Goal: Task Accomplishment & Management: Complete application form

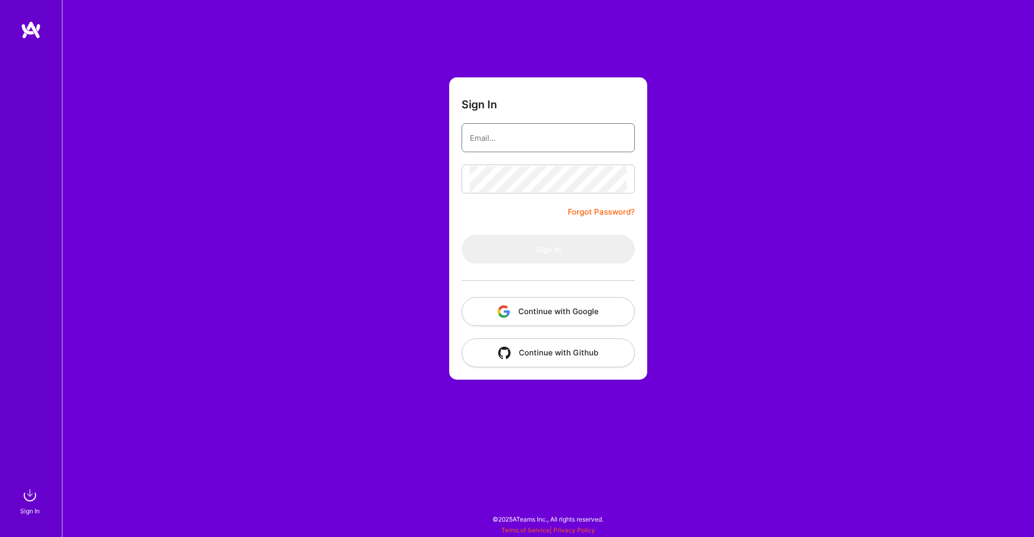
type input "[PERSON_NAME][EMAIL_ADDRESS][DOMAIN_NAME]"
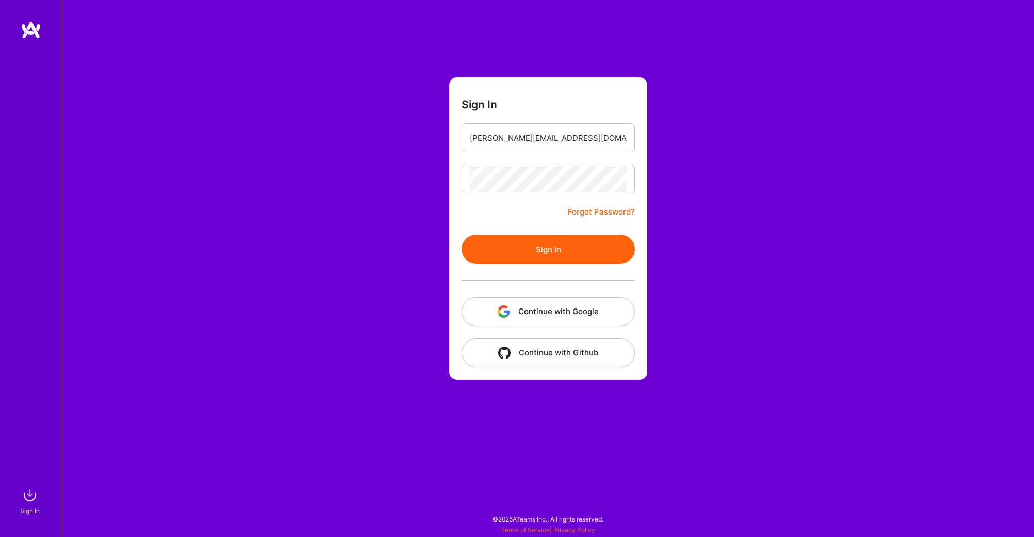
click at [505, 245] on button "Sign In" at bounding box center [548, 249] width 173 height 29
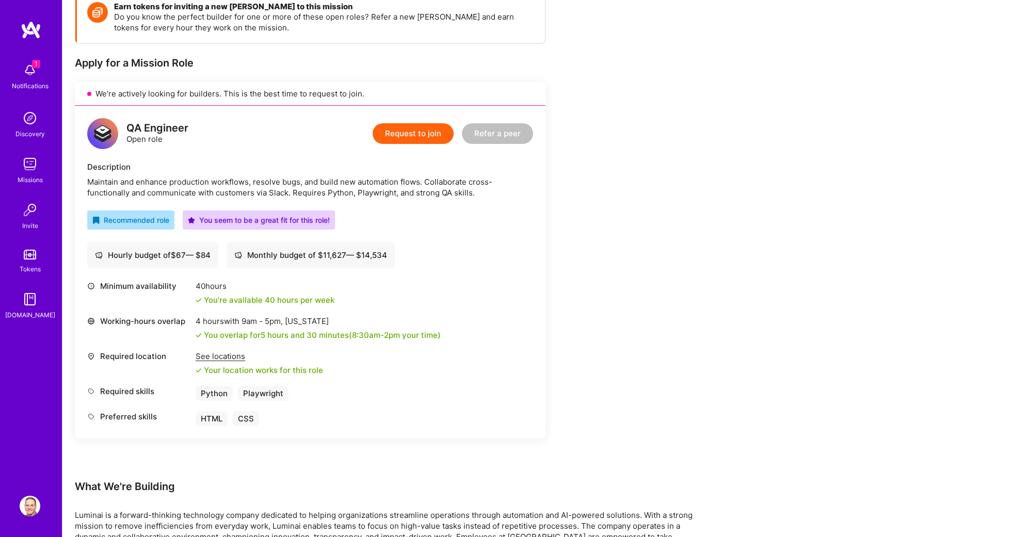
scroll to position [160, 0]
click at [404, 131] on button "Request to join" at bounding box center [412, 132] width 81 height 21
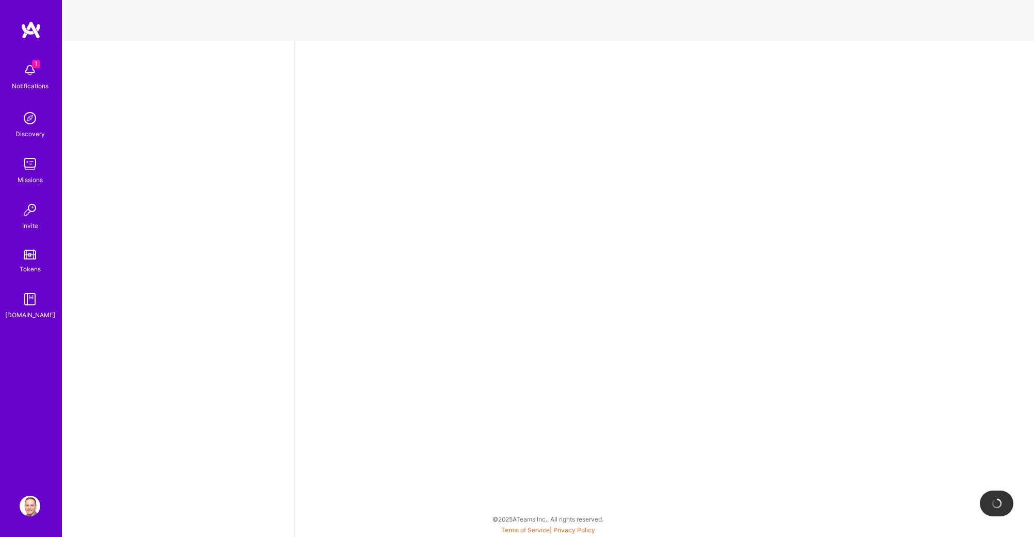
select select "US"
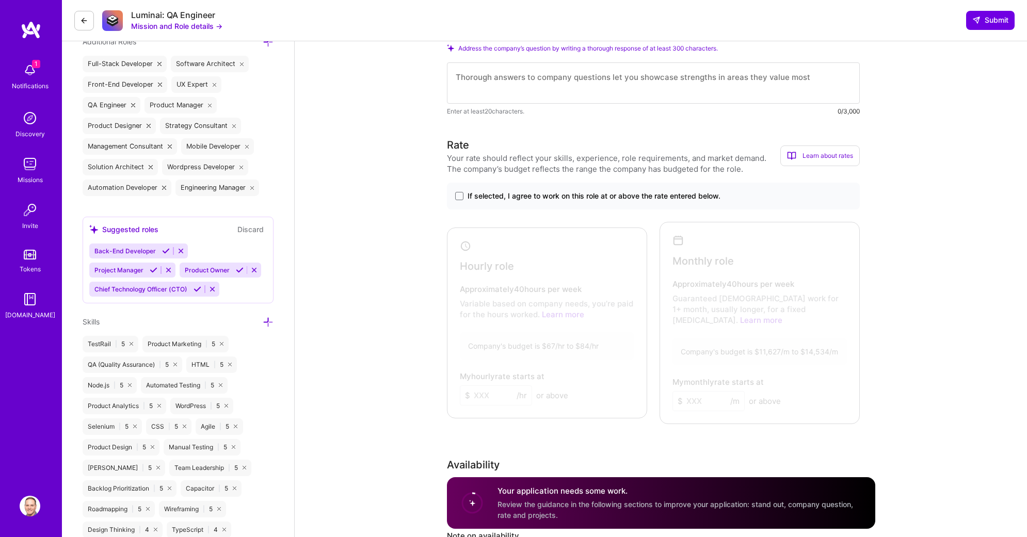
scroll to position [520, 0]
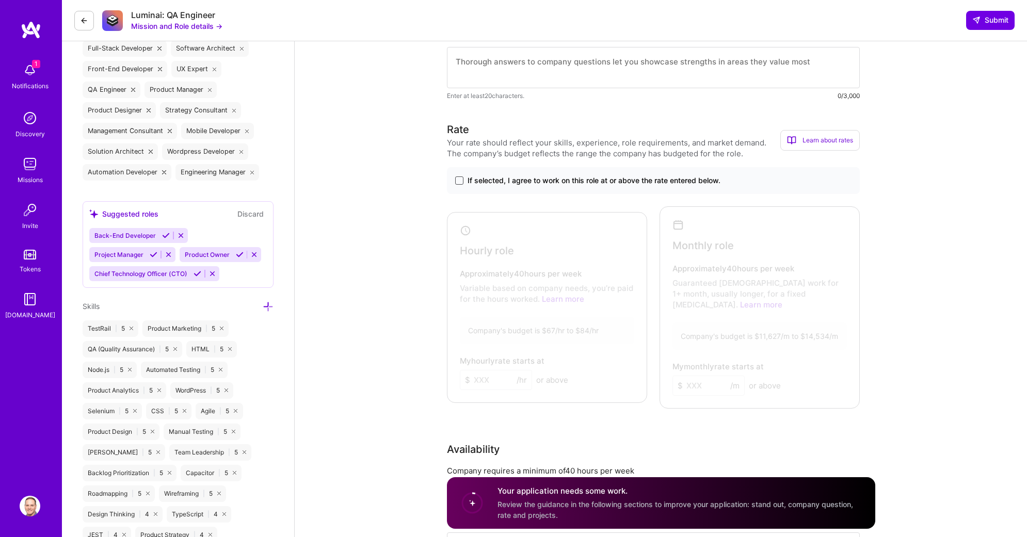
click at [461, 181] on span at bounding box center [459, 180] width 8 height 8
click at [0, 0] on input "If selected, I agree to work on this role at or above the rate entered below." at bounding box center [0, 0] width 0 height 0
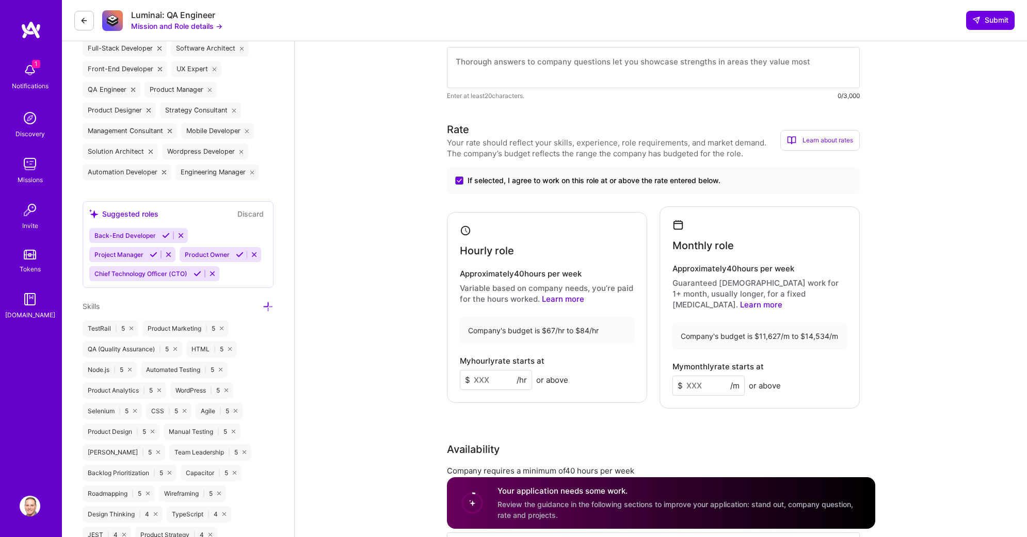
click at [486, 375] on input at bounding box center [496, 380] width 72 height 20
type input "80"
click at [690, 376] on input at bounding box center [708, 386] width 72 height 20
type input "13000"
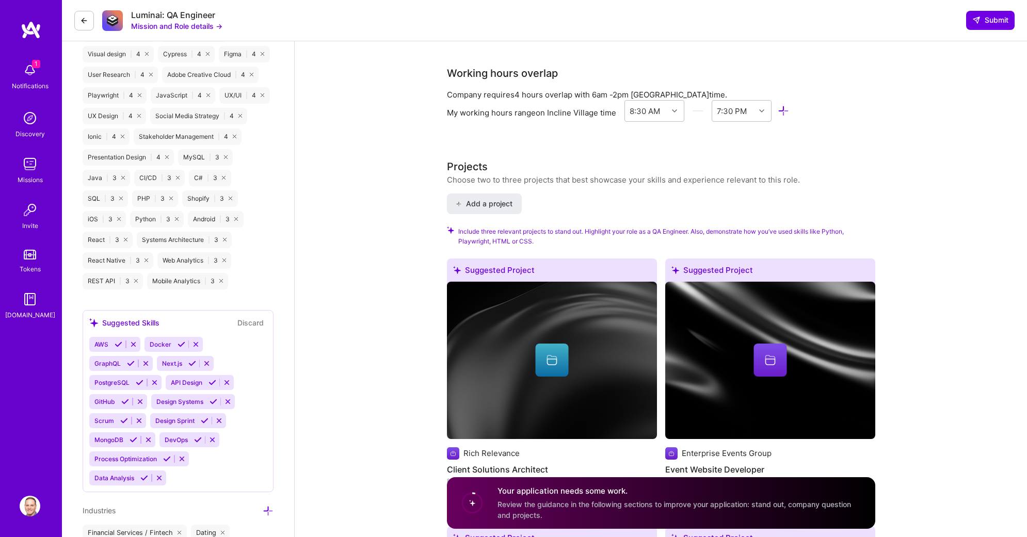
scroll to position [1072, 0]
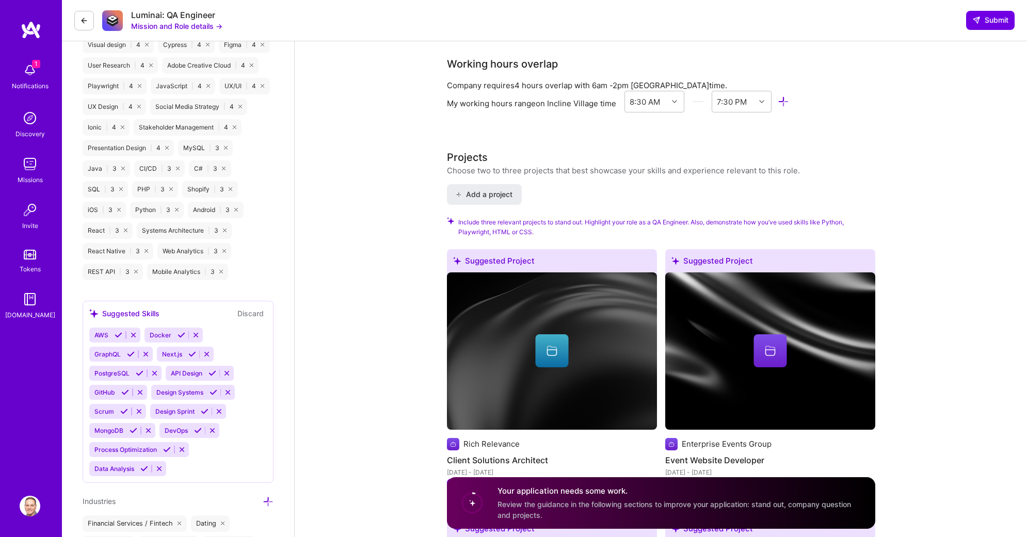
click at [251, 315] on button "Discard" at bounding box center [250, 313] width 33 height 12
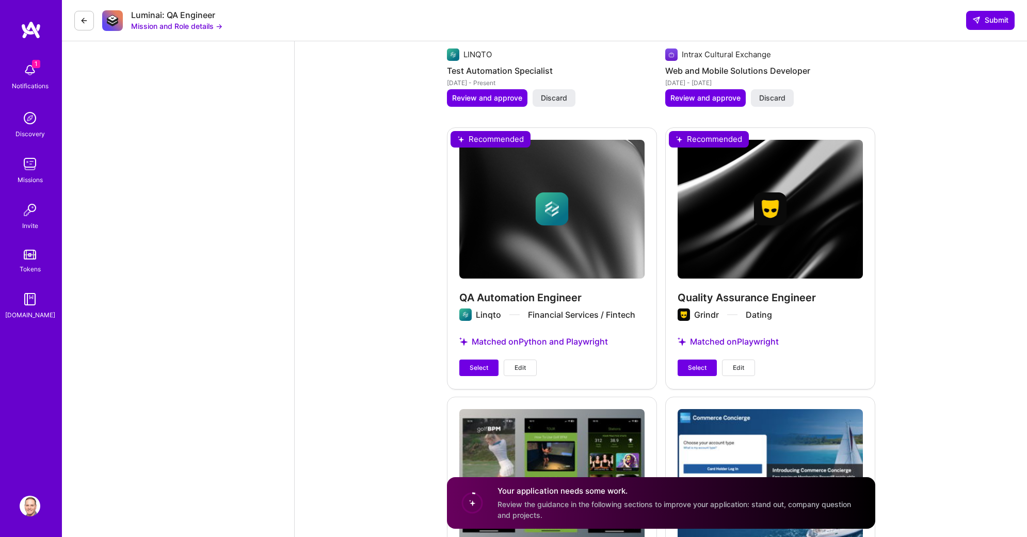
scroll to position [2284, 0]
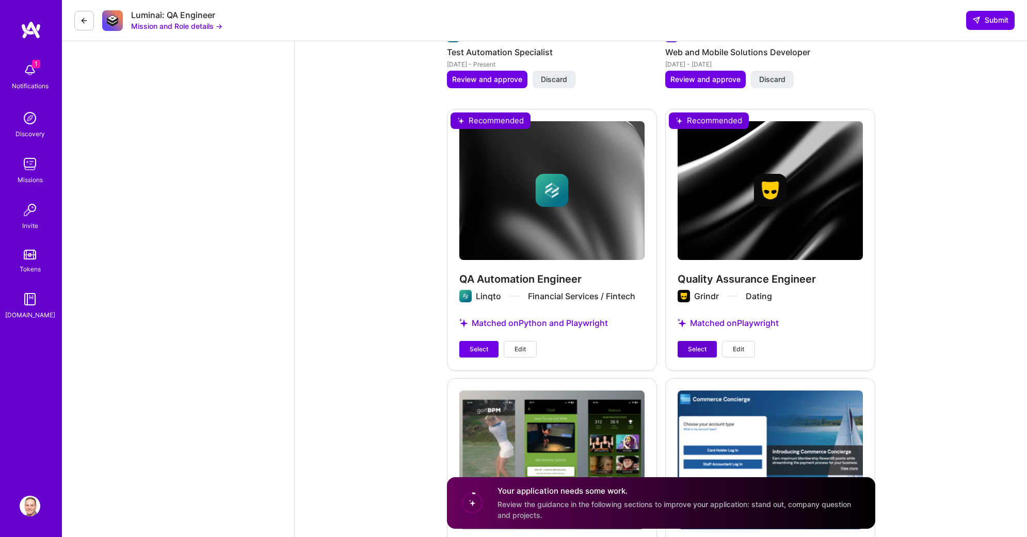
click at [693, 345] on span "Select" at bounding box center [697, 349] width 19 height 9
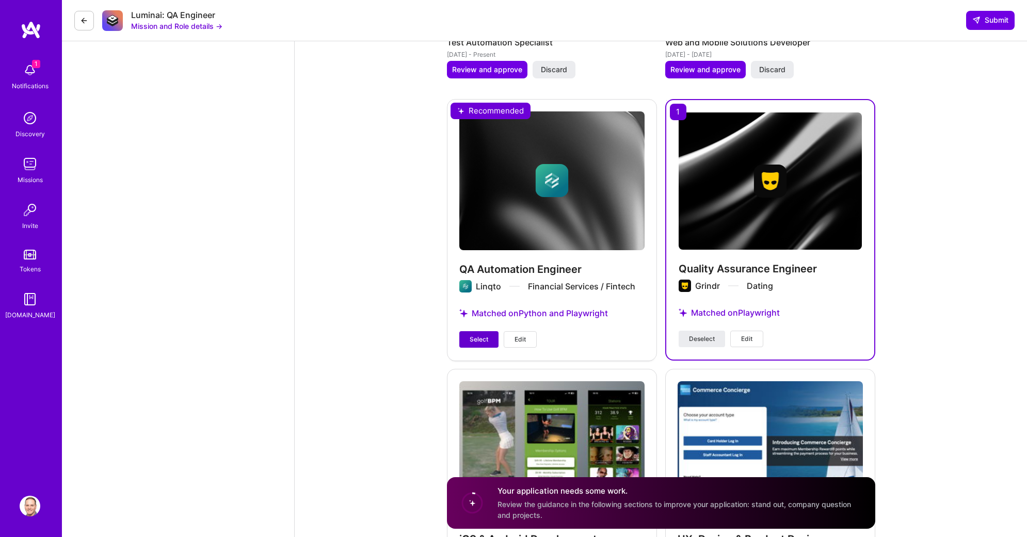
click at [472, 335] on span "Select" at bounding box center [478, 339] width 19 height 9
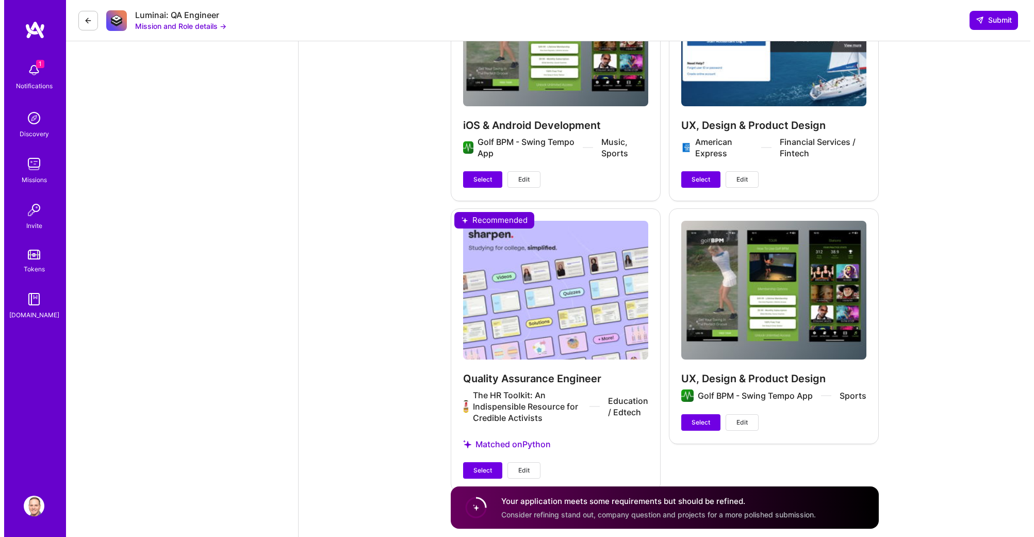
scroll to position [2714, 0]
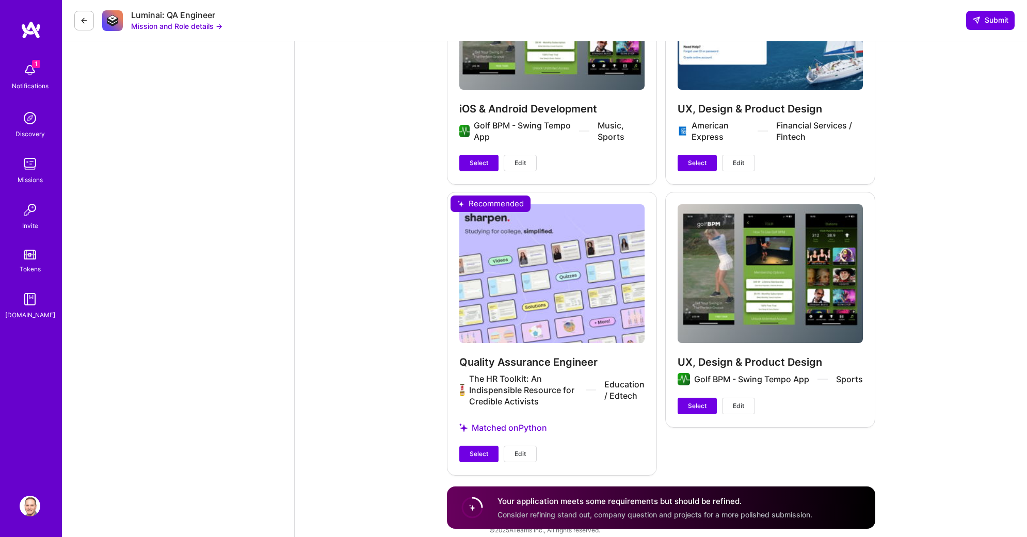
click at [517, 449] on span "Edit" at bounding box center [519, 453] width 11 height 9
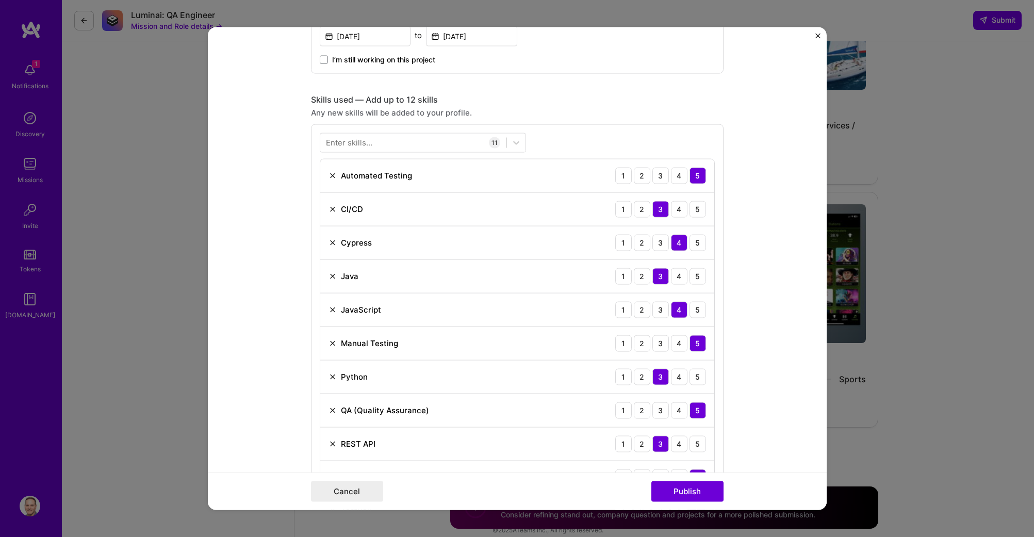
scroll to position [643, 0]
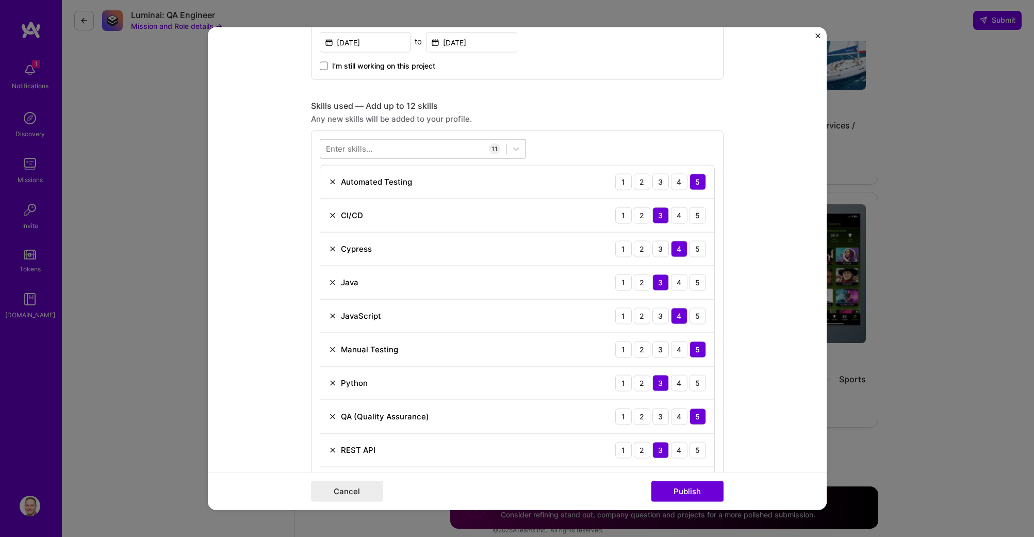
click at [388, 145] on div at bounding box center [413, 148] width 186 height 17
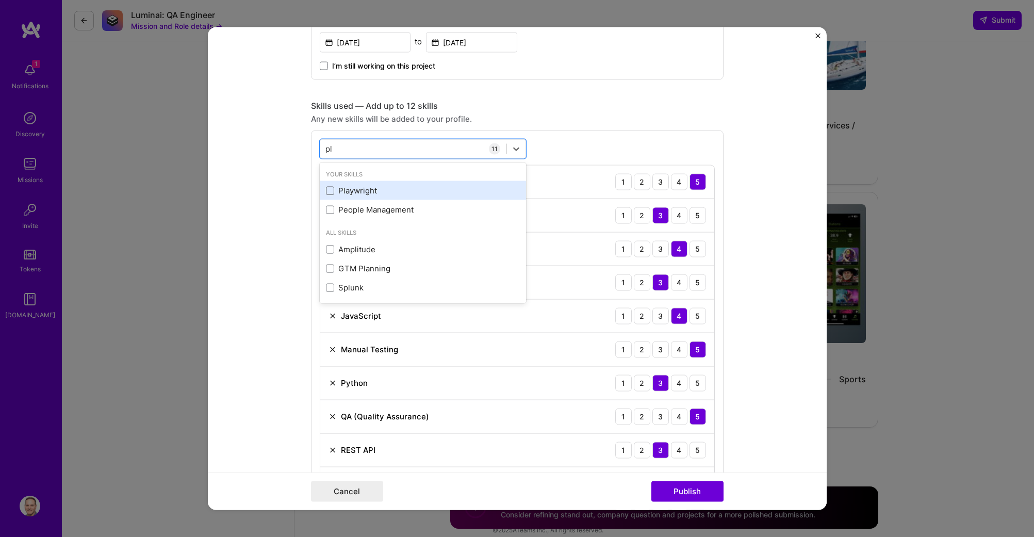
click at [328, 190] on span at bounding box center [330, 190] width 8 height 8
click at [0, 0] on input "checkbox" at bounding box center [0, 0] width 0 height 0
type input "pl"
click at [754, 320] on form "Project title Quality Assurance Engineer Company The HR Toolkit: An Indispensib…" at bounding box center [517, 268] width 619 height 483
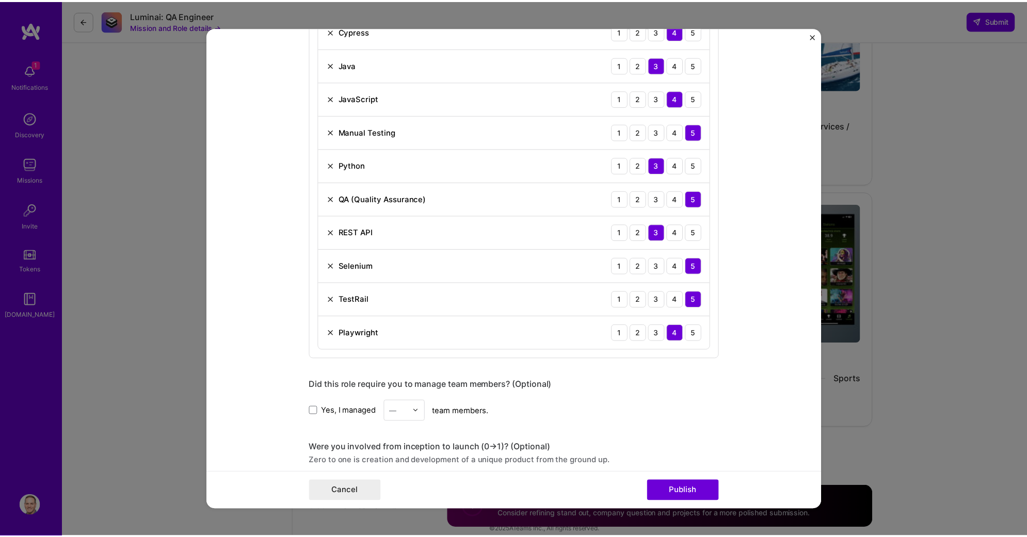
scroll to position [869, 0]
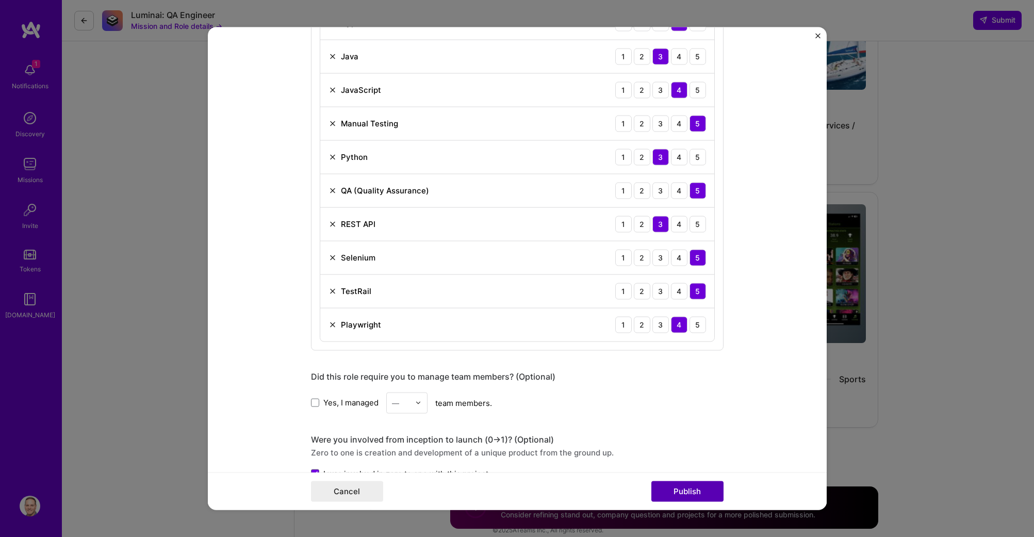
click at [670, 487] on button "Publish" at bounding box center [688, 491] width 72 height 21
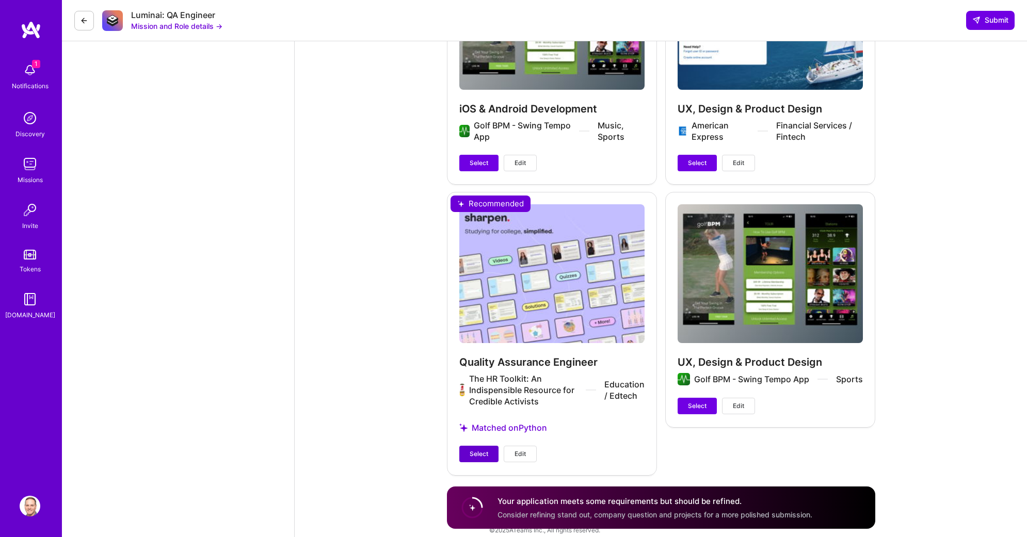
click at [477, 449] on span "Select" at bounding box center [478, 453] width 19 height 9
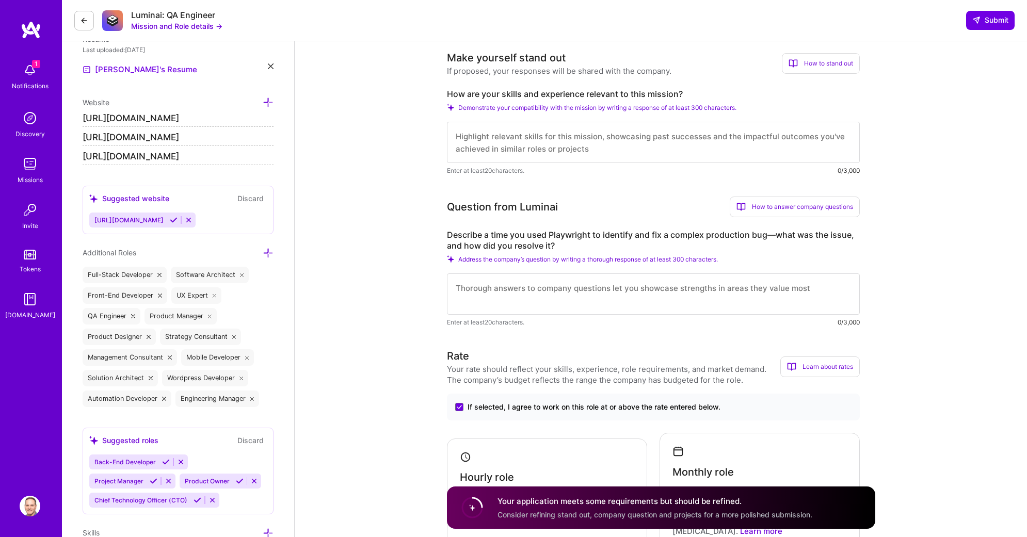
scroll to position [287, 0]
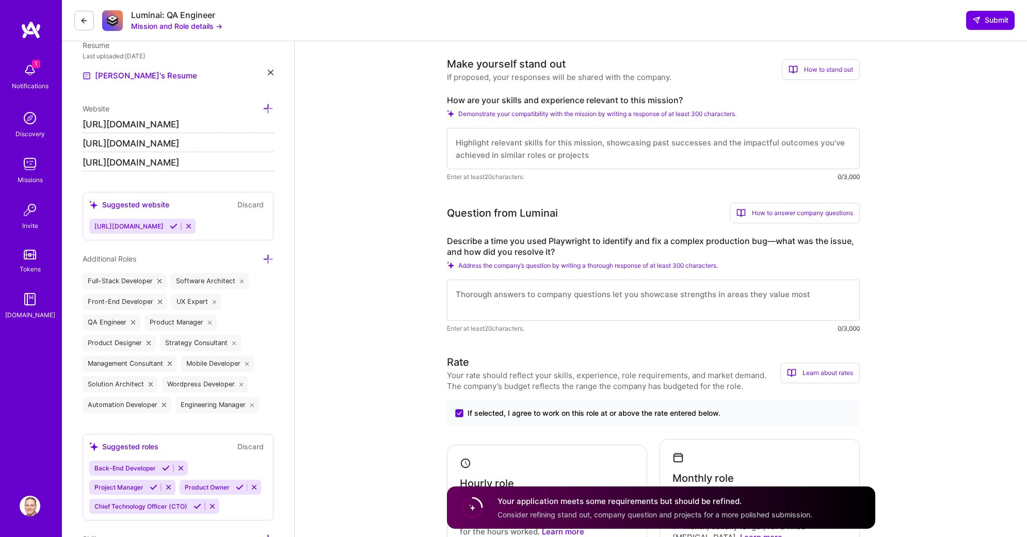
click at [592, 112] on span "Demonstrate your compatibility with the mission by writing a response of at lea…" at bounding box center [597, 114] width 278 height 8
click at [801, 72] on div "How to stand out" at bounding box center [821, 69] width 78 height 21
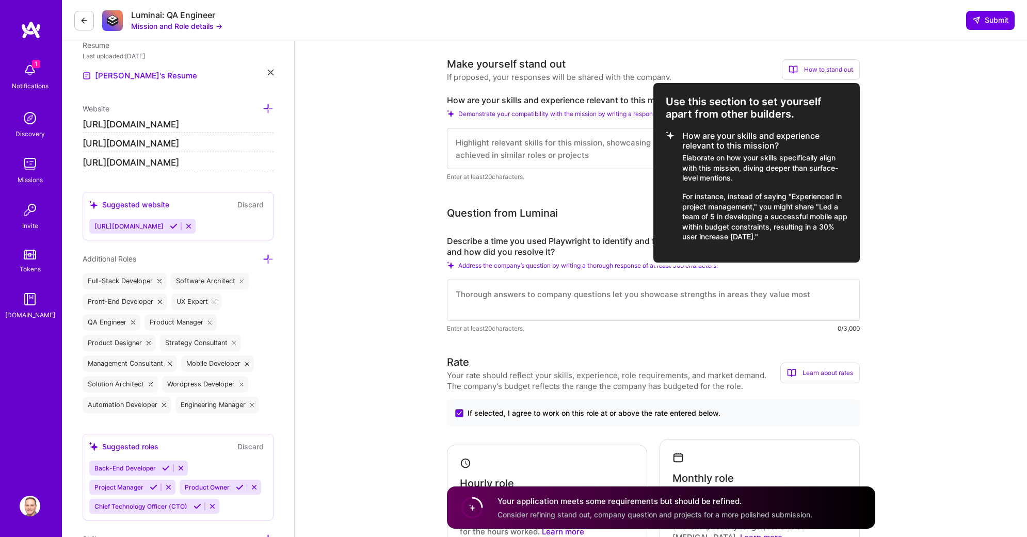
click at [801, 72] on div "How to stand out" at bounding box center [821, 69] width 78 height 21
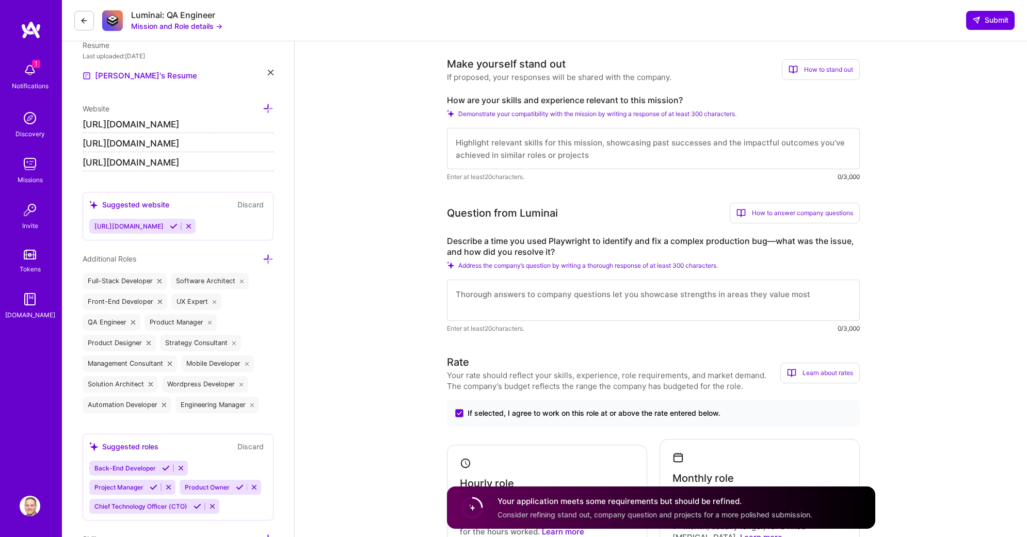
drag, startPoint x: 217, startPoint y: 15, endPoint x: 127, endPoint y: 20, distance: 89.9
click at [127, 20] on div "Luminai: QA Engineer Mission and Role details →" at bounding box center [148, 21] width 148 height 22
click at [151, 26] on button "Mission and Role details →" at bounding box center [176, 26] width 91 height 11
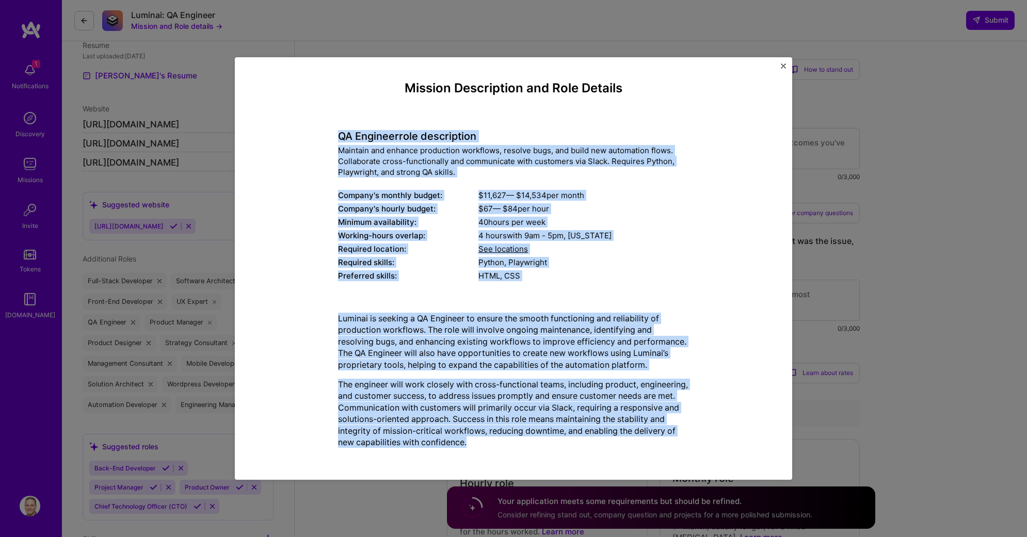
drag, startPoint x: 339, startPoint y: 133, endPoint x: 543, endPoint y: 450, distance: 377.1
click at [543, 450] on div "Mission Description and Role Details QA Engineer role description Maintain and …" at bounding box center [513, 269] width 351 height 376
copy div "LO Ipsumdol sita consectetur Adipisci eli seddoei temporinci utlaboree, dolorem…"
click at [783, 66] on img "Close" at bounding box center [783, 65] width 5 height 5
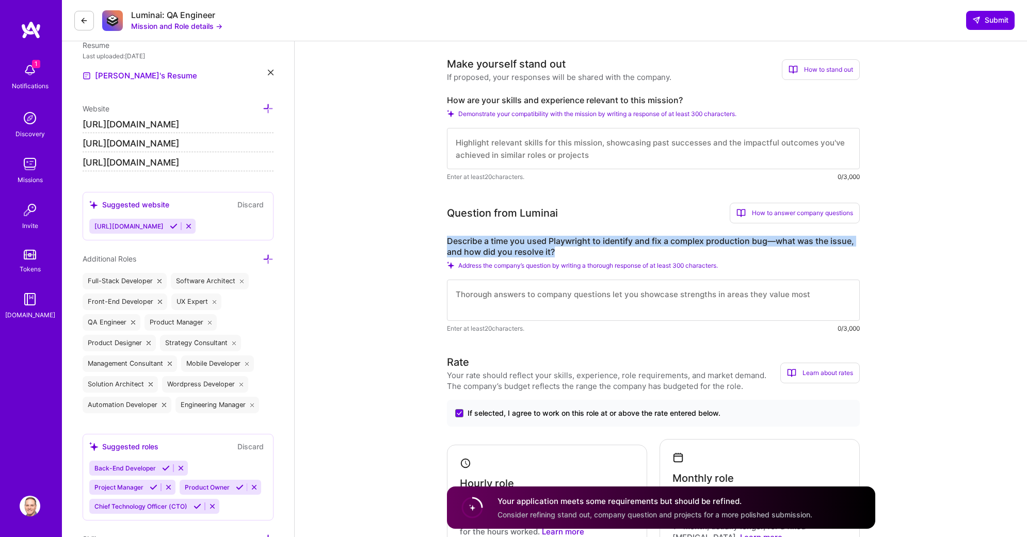
drag, startPoint x: 564, startPoint y: 251, endPoint x: 444, endPoint y: 239, distance: 121.3
click at [582, 251] on label "Describe a time you used Playwright to identify and fix a complex production bu…" at bounding box center [653, 247] width 413 height 22
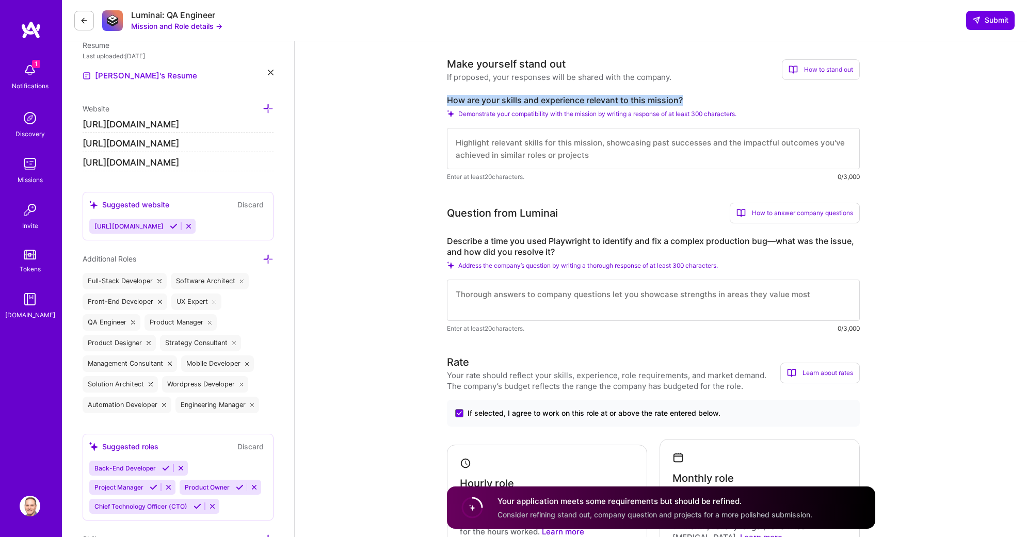
drag, startPoint x: 686, startPoint y: 102, endPoint x: 449, endPoint y: 100, distance: 236.8
click at [449, 100] on label "How are your skills and experience relevant to this mission?" at bounding box center [653, 100] width 413 height 11
